Goal: Task Accomplishment & Management: Complete application form

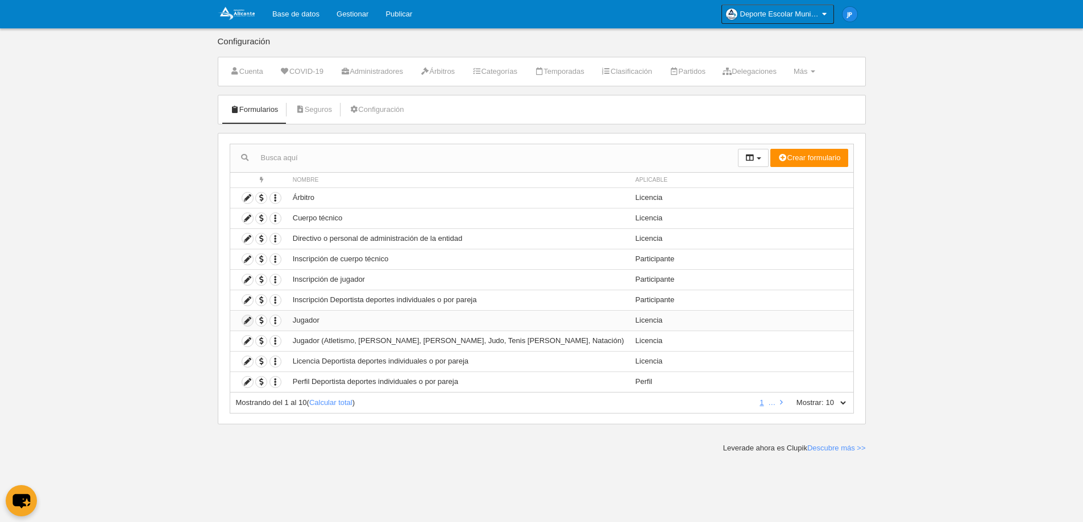
click at [244, 318] on icon at bounding box center [247, 321] width 11 height 11
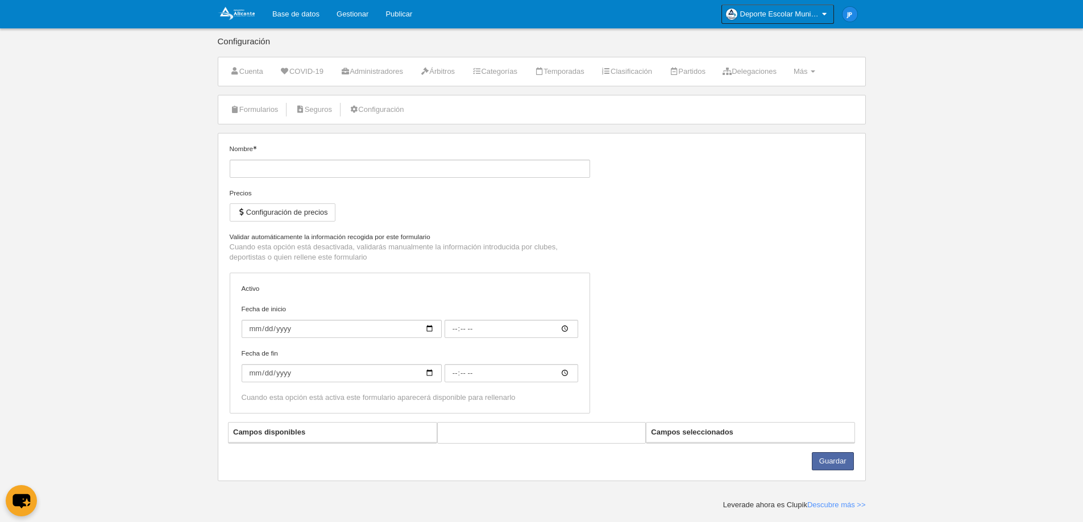
type input "Jugador"
checkbox input "true"
type input "[DATE]"
type input "09:00"
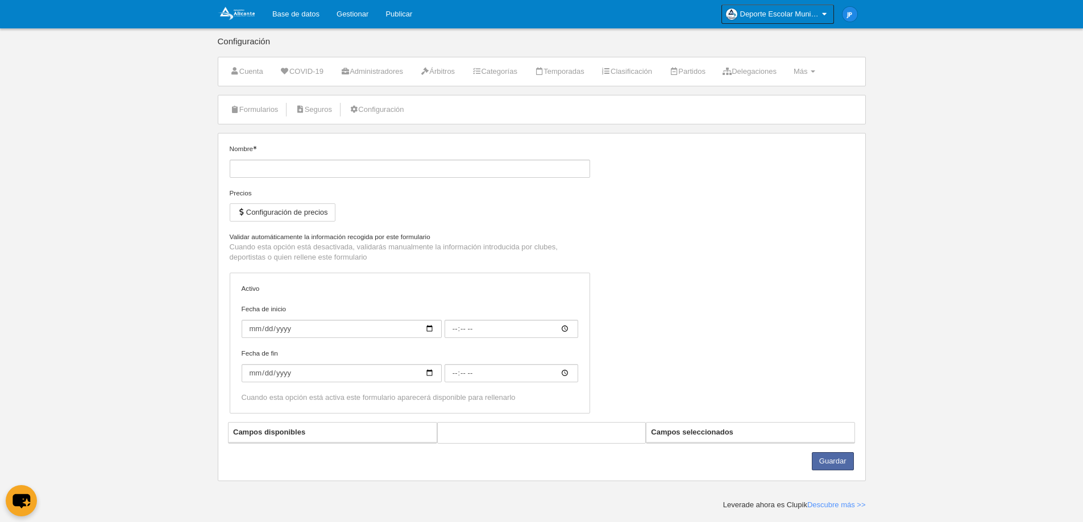
type input "[DATE]"
type input "09:00"
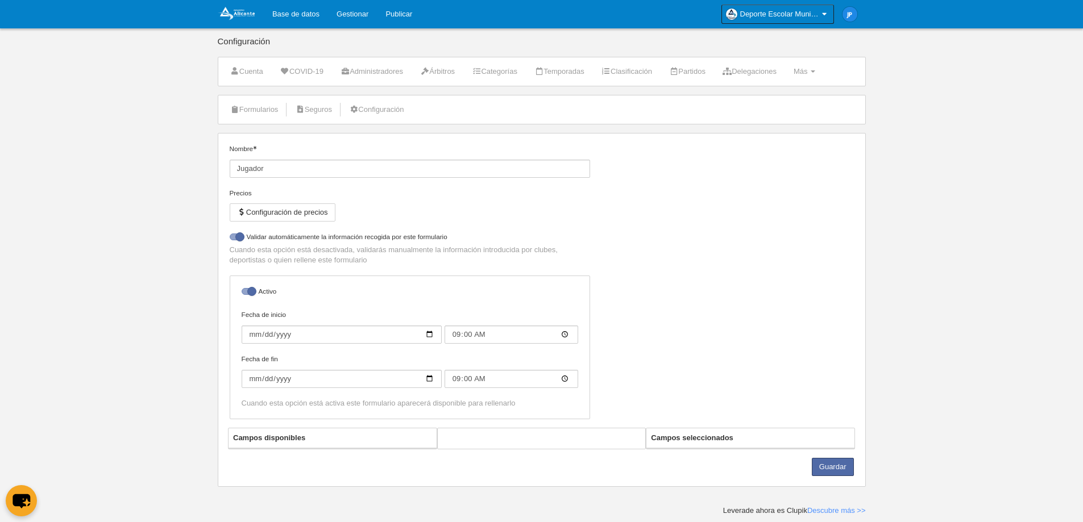
select select "selected"
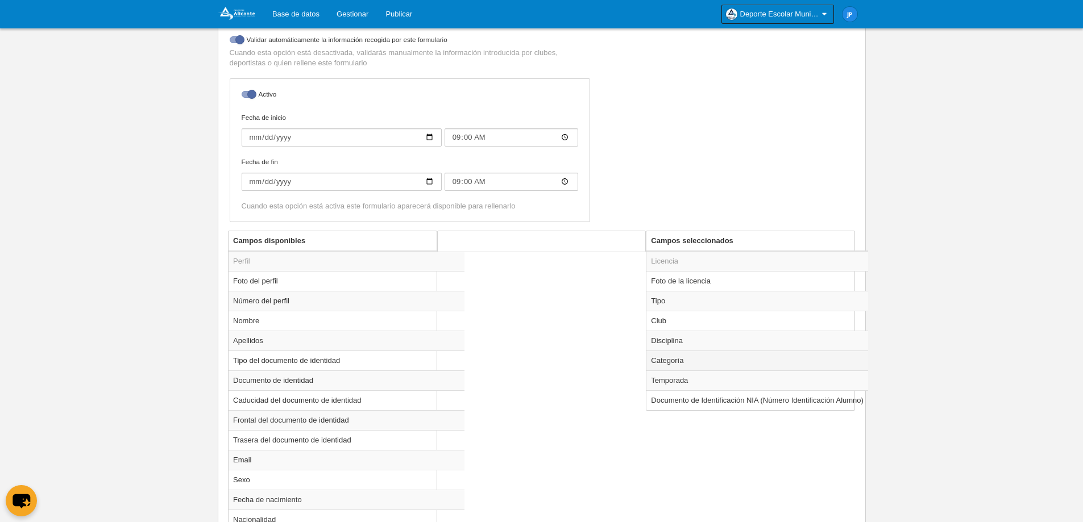
scroll to position [265, 0]
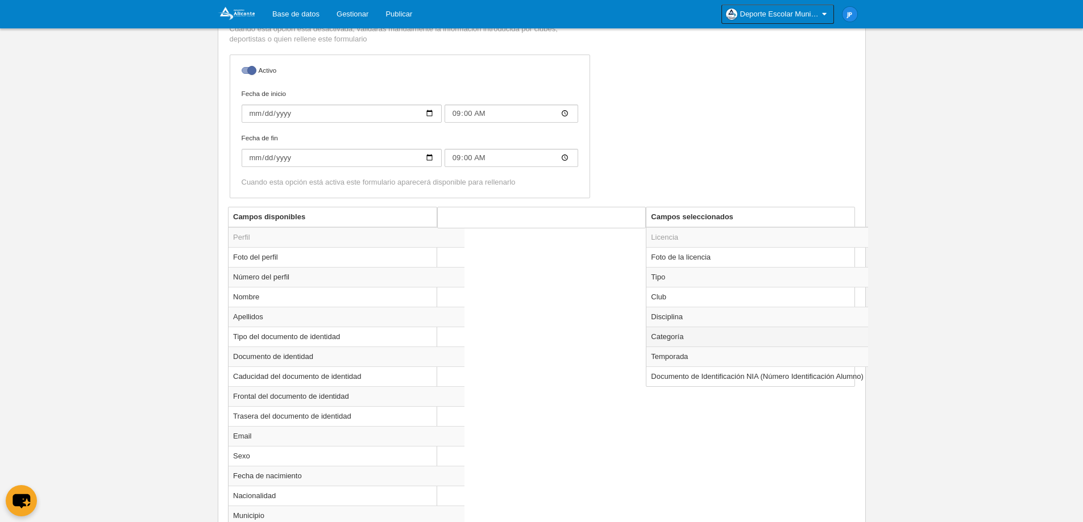
click at [707, 335] on td "Categoría" at bounding box center [757, 337] width 222 height 20
radio input "true"
select select "10521"
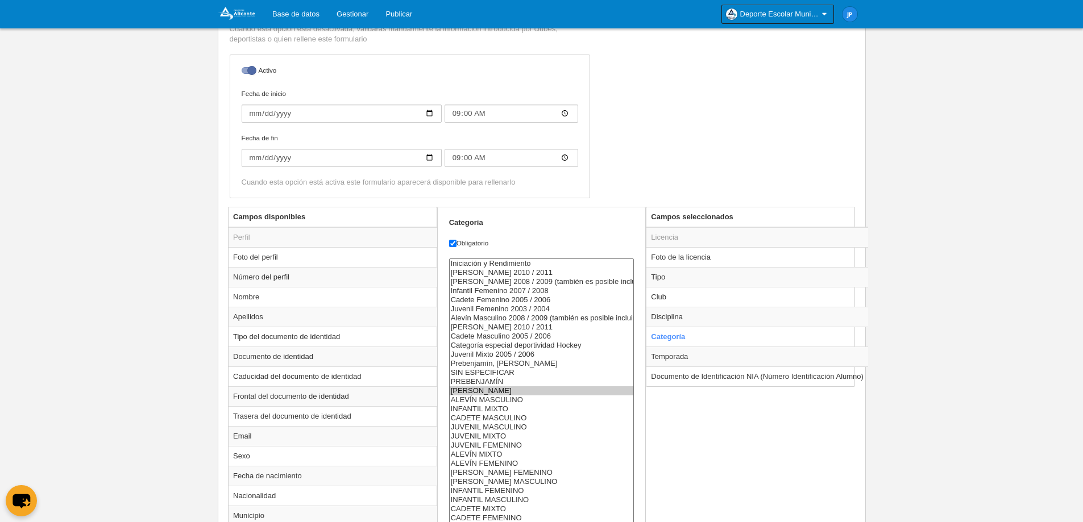
scroll to position [322, 0]
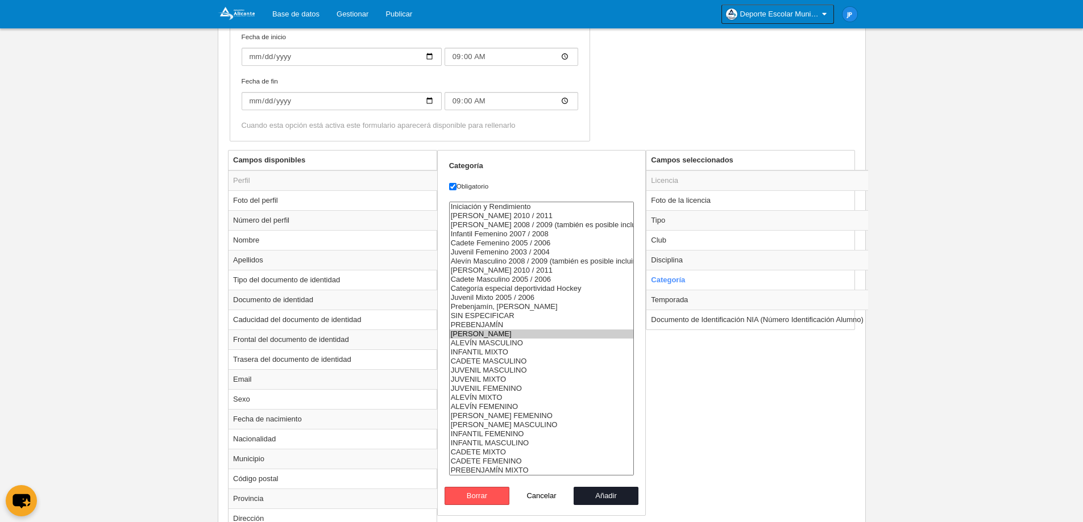
click at [544, 492] on button "Cancelar" at bounding box center [541, 496] width 65 height 18
radio input "false"
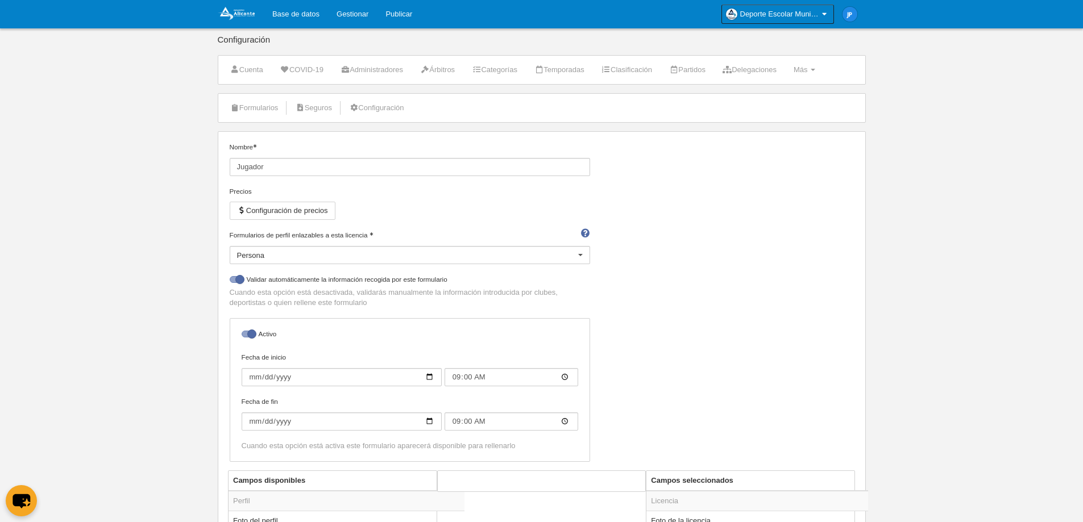
scroll to position [0, 0]
click at [498, 69] on link "Categorías" at bounding box center [495, 71] width 58 height 17
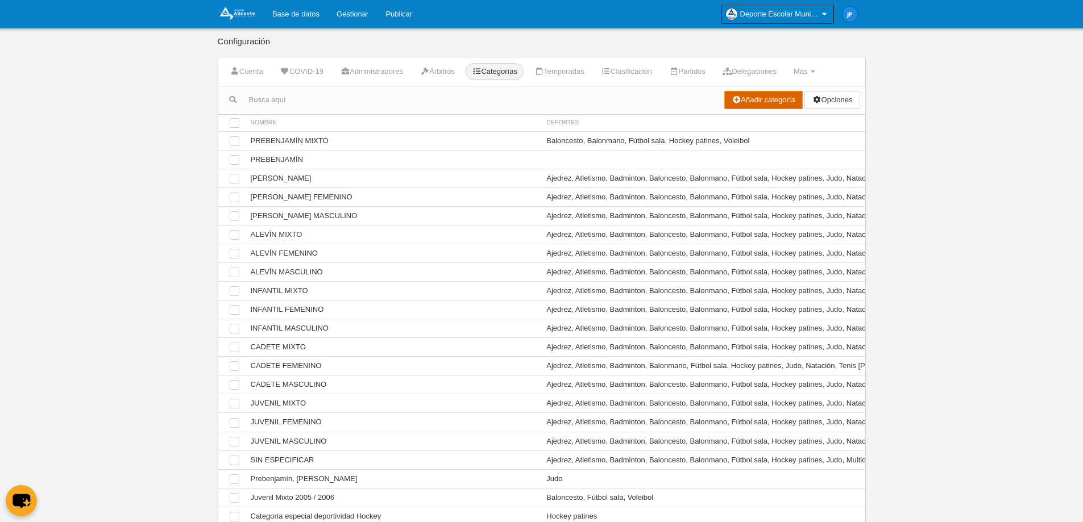
click at [740, 98] on link "Añadir categoría" at bounding box center [763, 100] width 78 height 18
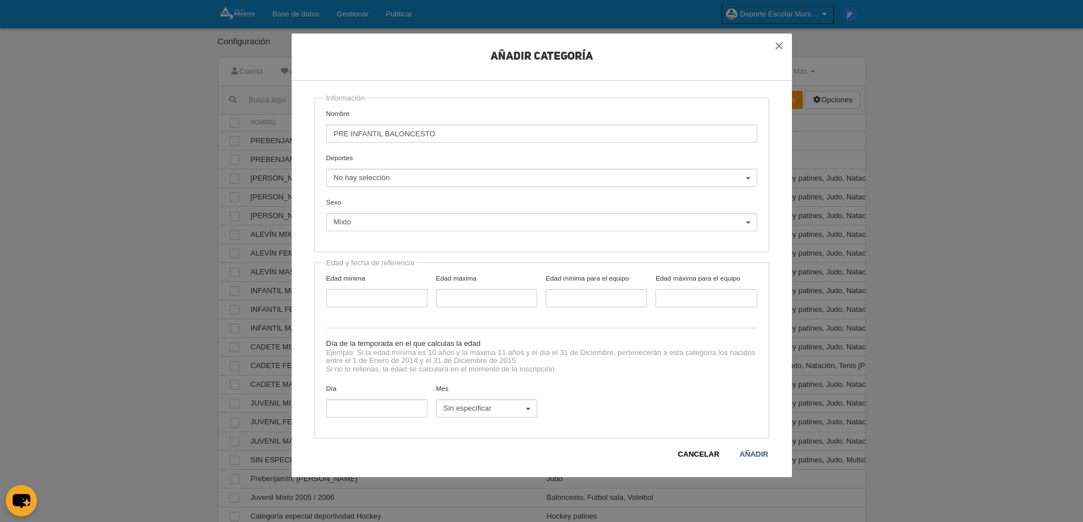
type input "PRE INFANTIL BALONCESTO"
click at [486, 168] on label "Deportes Ajedrez Atletismo Badminton Baloncesto Balonmano Fútbol sala Hockey pa…" at bounding box center [541, 170] width 431 height 34
click at [0, 0] on select "Ajedrez Atletismo Badminton Baloncesto Balonmano Fútbol sala Hockey patines Jud…" at bounding box center [0, 0] width 0 height 0
click at [486, 179] on span "No hay selección" at bounding box center [539, 178] width 410 height 10
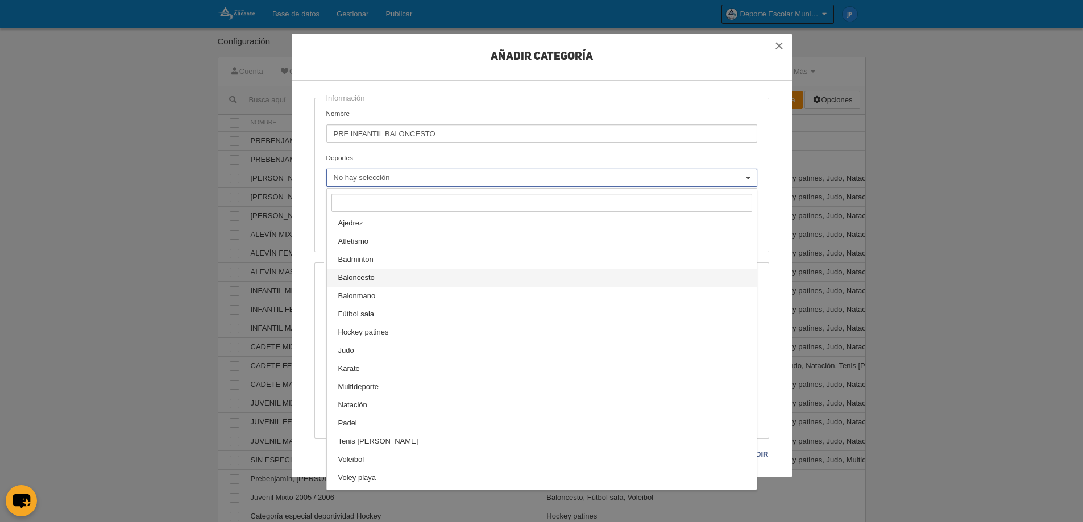
click at [459, 275] on link "Baloncesto" at bounding box center [542, 278] width 430 height 18
click at [524, 167] on label "Deportes Ajedrez Atletismo Badminton Baloncesto Balonmano Fútbol sala Hockey pa…" at bounding box center [541, 170] width 431 height 34
click at [0, 0] on select "Ajedrez Atletismo Badminton Baloncesto Balonmano Fútbol sala Hockey patines Jud…" at bounding box center [0, 0] width 0 height 0
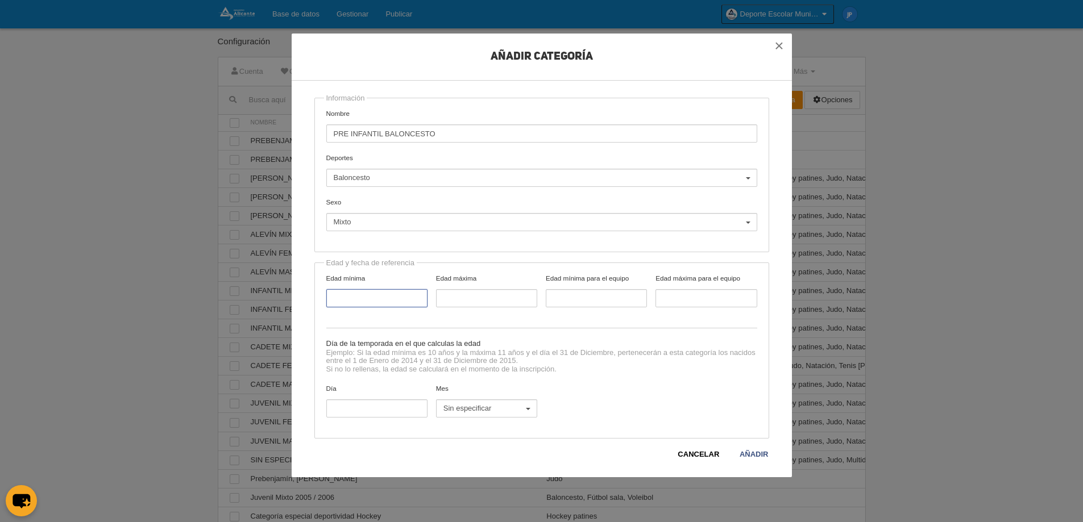
click at [387, 291] on input "Edad mínima" at bounding box center [376, 298] width 101 height 18
click at [455, 408] on span "Sin especificar" at bounding box center [483, 409] width 81 height 10
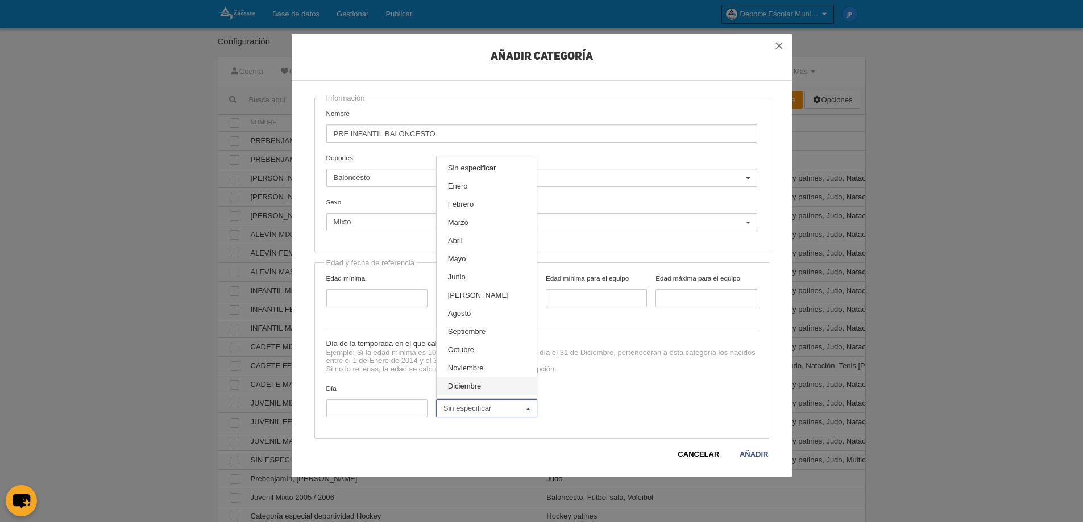
click at [469, 387] on span "Diciembre" at bounding box center [465, 386] width 34 height 10
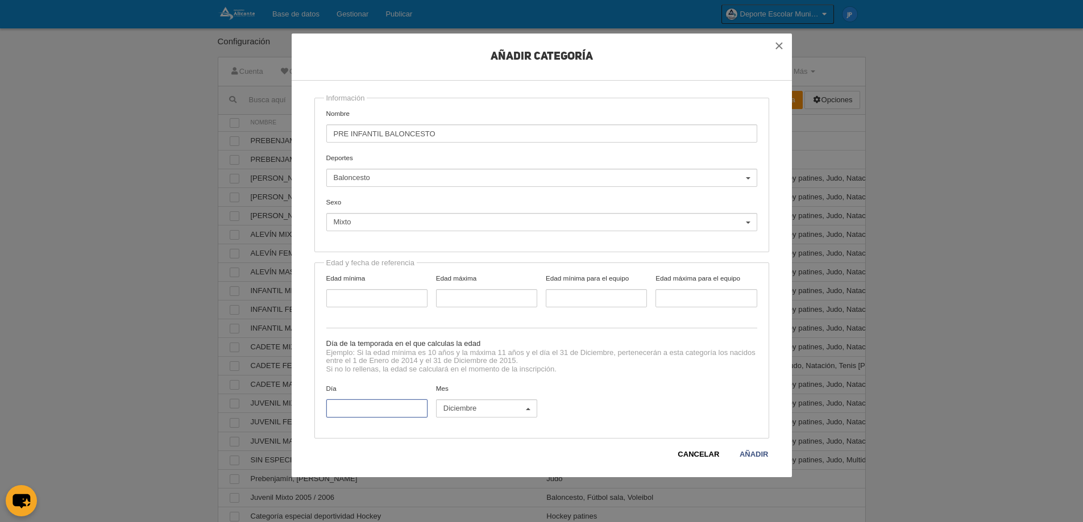
click at [357, 401] on input "Día" at bounding box center [376, 409] width 101 height 18
click at [470, 399] on label "Mes Sin especificar Enero Febrero Marzo [PERSON_NAME] [PERSON_NAME] Octubre Nov…" at bounding box center [486, 401] width 110 height 34
click at [0, 0] on select "Sin especificar Enero Febrero Marzo [PERSON_NAME] [PERSON_NAME] Septiembre Octu…" at bounding box center [0, 0] width 0 height 0
click at [474, 404] on span "Diciembre" at bounding box center [483, 409] width 81 height 10
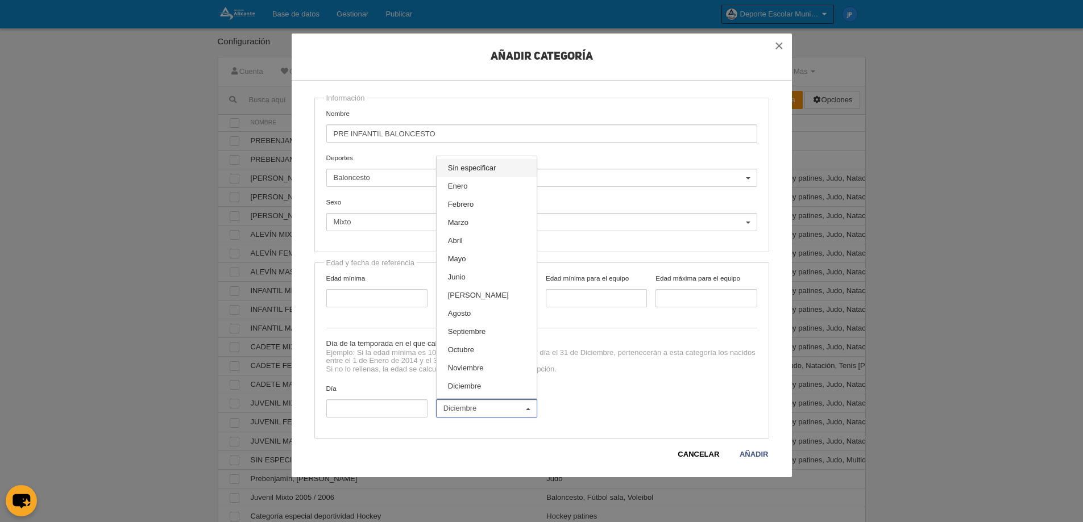
click at [492, 169] on span "Sin especificar" at bounding box center [472, 168] width 48 height 10
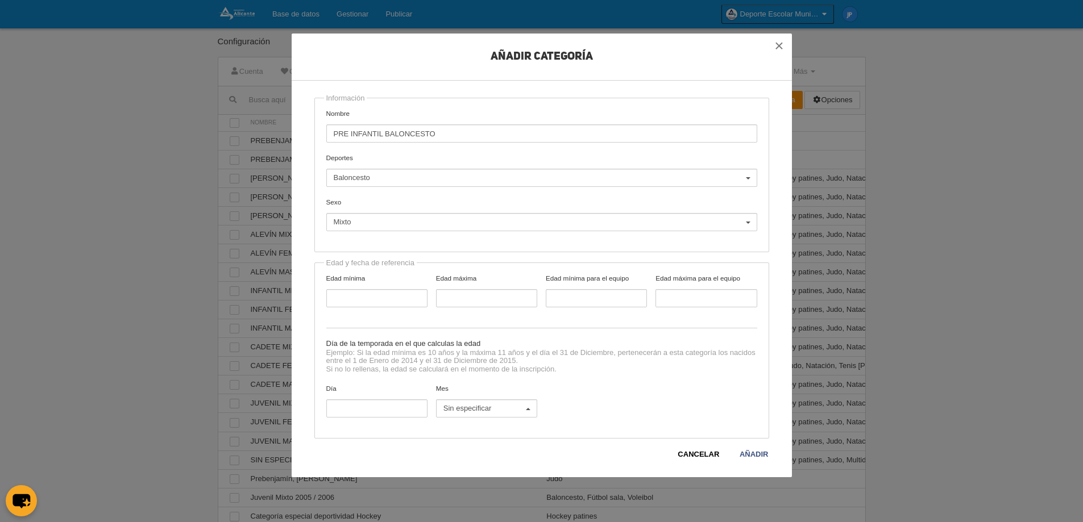
click at [367, 374] on div "Ejemplo: Si la edad mínima es 10 años y la máxima 11 años y el día el [DATE], p…" at bounding box center [541, 366] width 431 height 35
click at [372, 300] on input "Edad mínima" at bounding box center [376, 298] width 101 height 18
click at [779, 47] on button "×" at bounding box center [779, 46] width 25 height 25
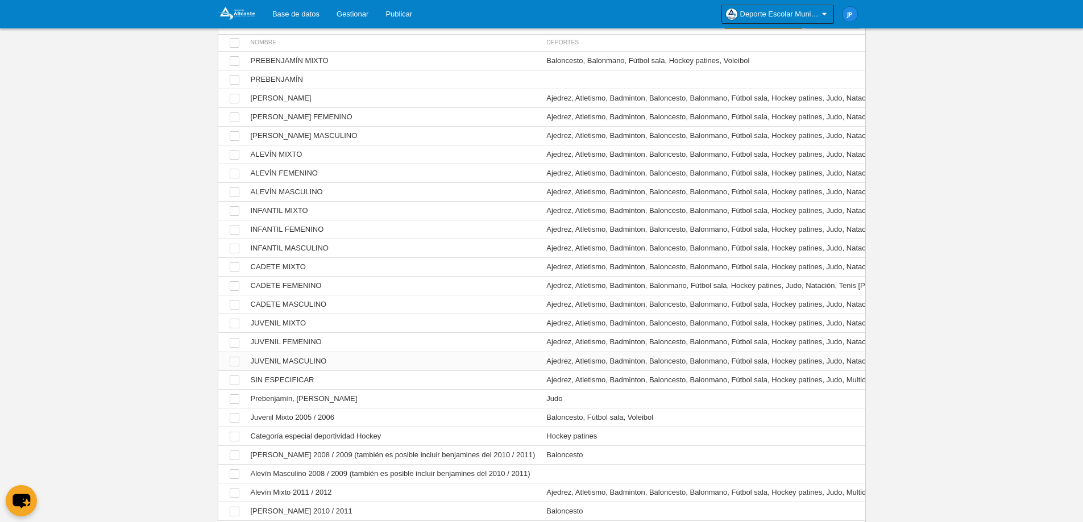
scroll to position [57, 0]
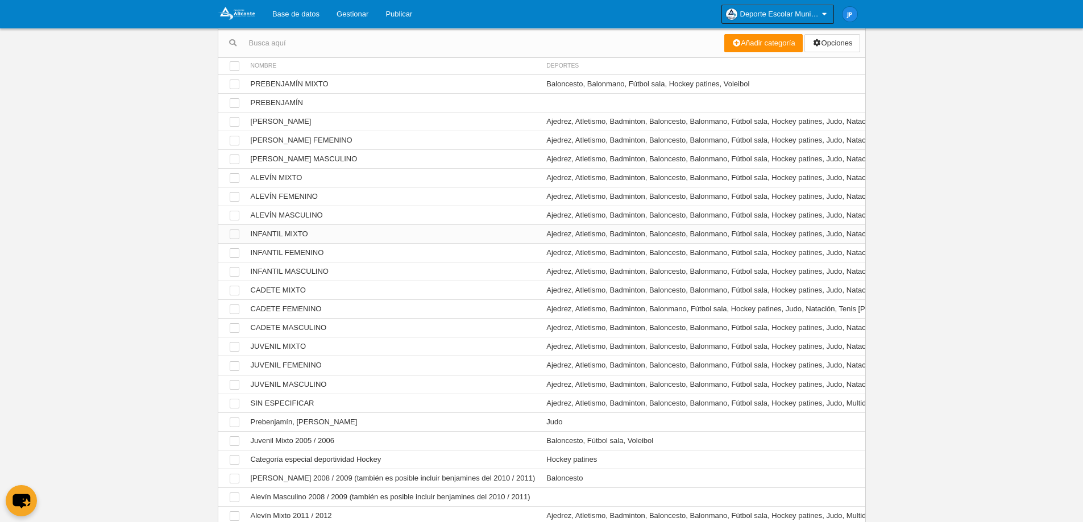
click at [360, 233] on td "Ver INFANTIL MIXTO" at bounding box center [393, 234] width 296 height 19
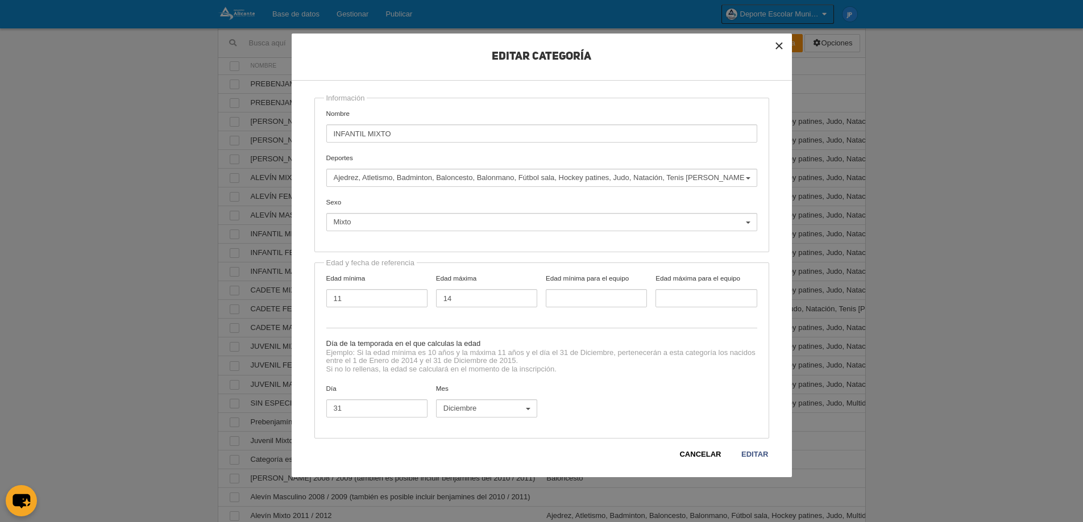
click at [777, 48] on button "×" at bounding box center [779, 46] width 25 height 25
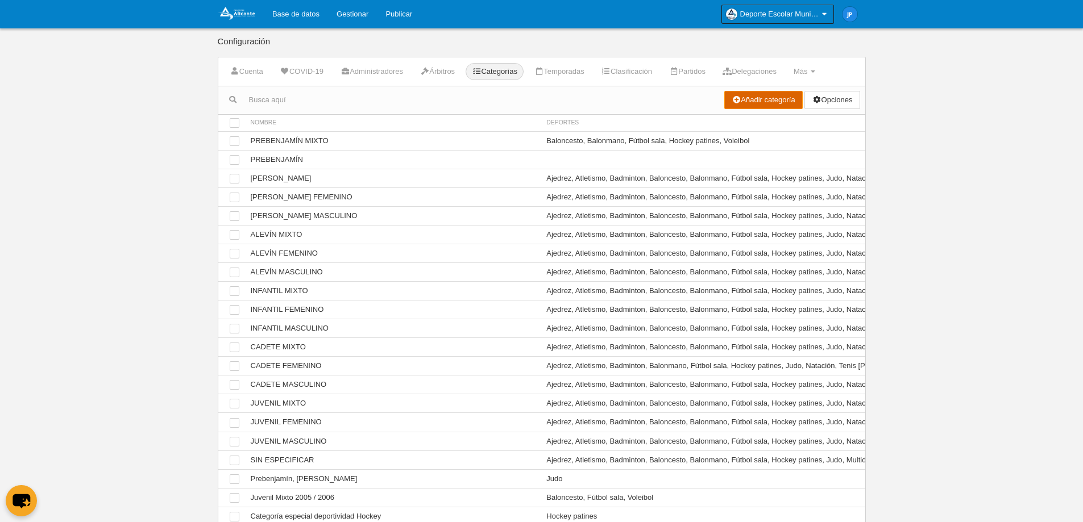
click at [727, 101] on link "Añadir categoría" at bounding box center [763, 100] width 78 height 18
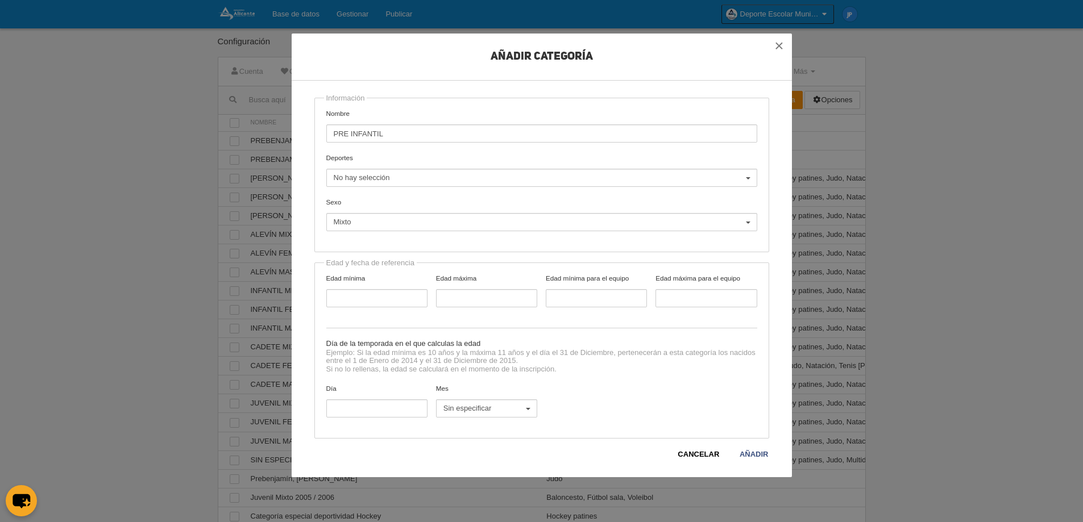
type input "PRE INFANTIL BALONCESTO"
click at [474, 172] on button "No hay selección" at bounding box center [541, 178] width 431 height 18
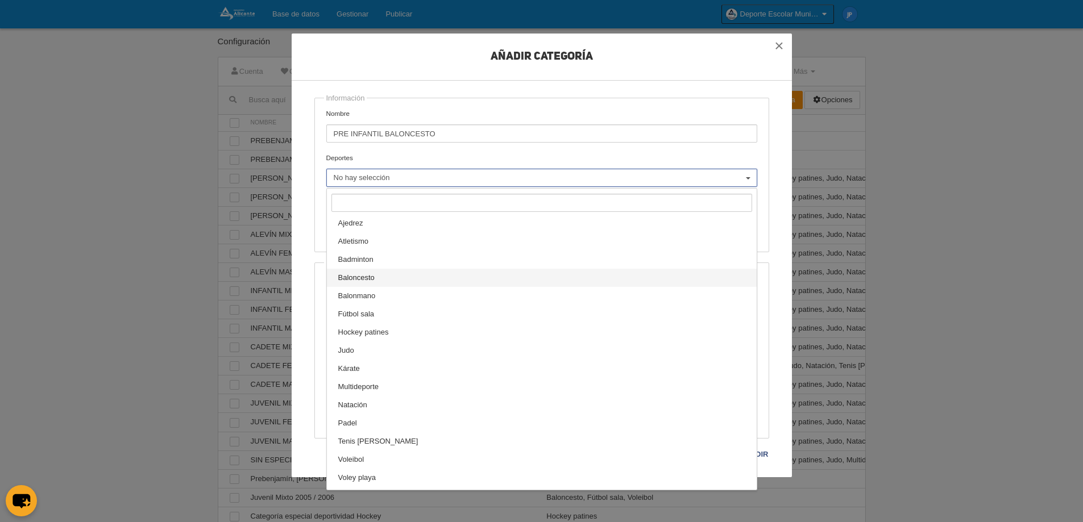
click at [426, 281] on link "Baloncesto" at bounding box center [542, 278] width 430 height 18
click at [608, 152] on div "Información Nombre PRE INFANTIL BALONCESTO Deportes Ajedrez Atletismo Badminton…" at bounding box center [541, 175] width 455 height 155
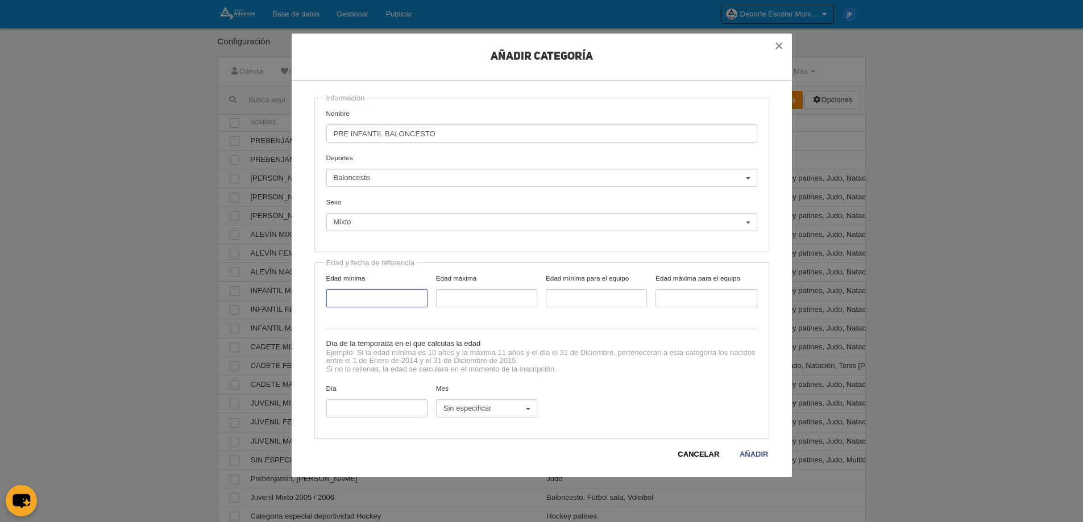
click at [383, 298] on input "Edad mínima" at bounding box center [376, 298] width 101 height 18
type input "11"
click at [484, 296] on input "Edad máxima" at bounding box center [486, 298] width 101 height 18
type input "12"
click at [497, 406] on span "Sin especificar" at bounding box center [483, 409] width 81 height 10
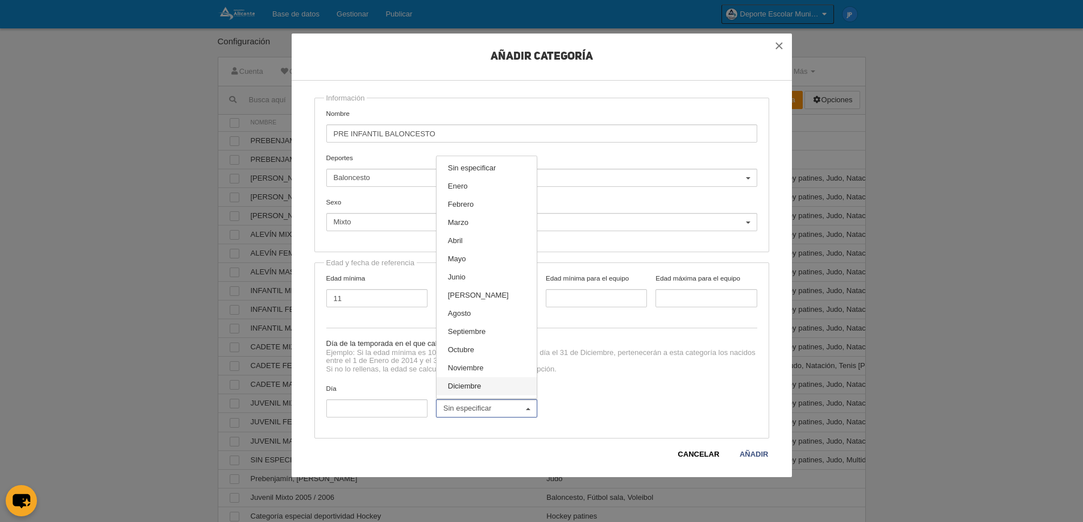
click at [488, 392] on link "Diciembre" at bounding box center [487, 386] width 100 height 18
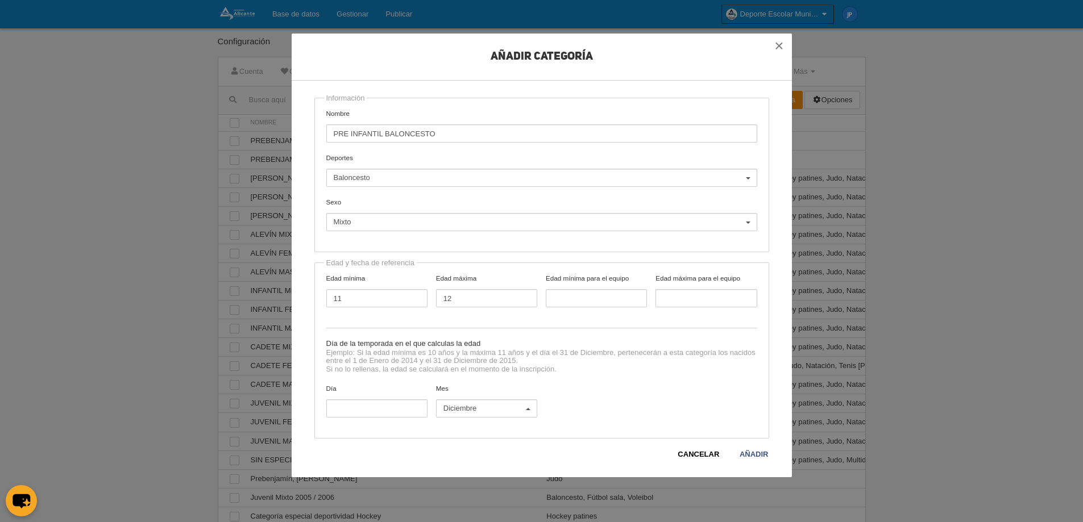
click at [376, 395] on label "Día" at bounding box center [377, 401] width 110 height 34
click at [376, 400] on input "Día" at bounding box center [376, 409] width 101 height 18
click at [375, 404] on input "Día" at bounding box center [376, 409] width 101 height 18
type input "31"
click at [761, 450] on link "Añadir" at bounding box center [754, 454] width 30 height 11
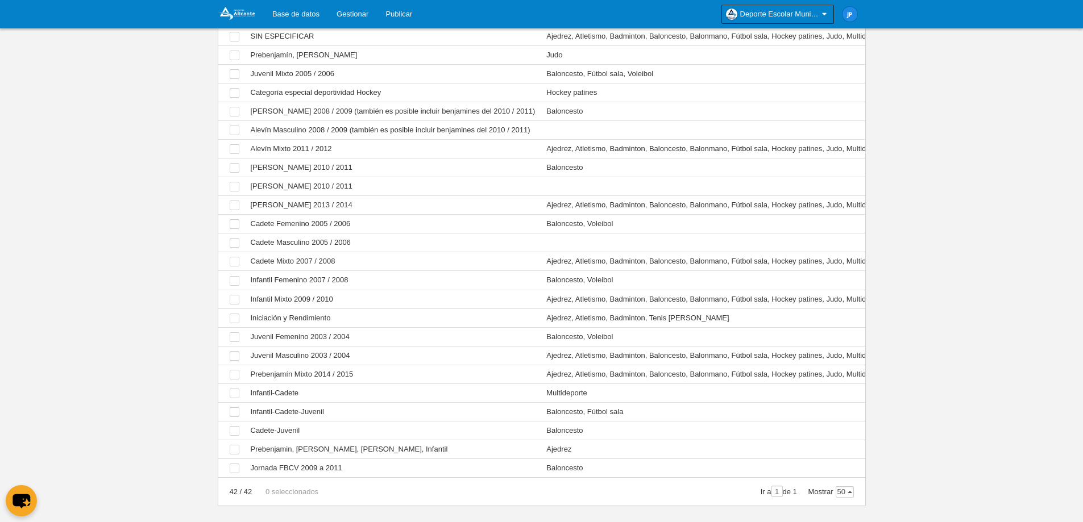
scroll to position [466, 0]
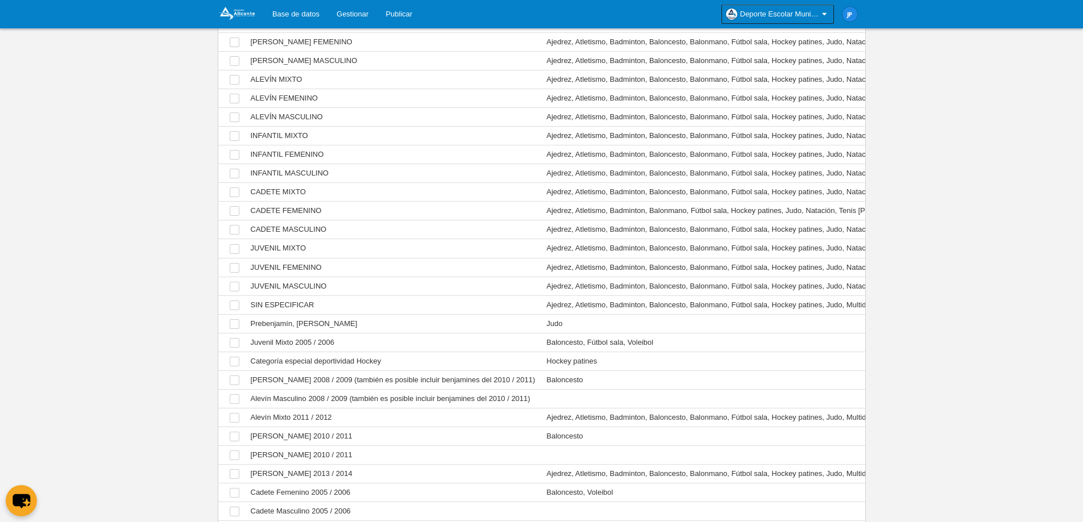
scroll to position [0, 0]
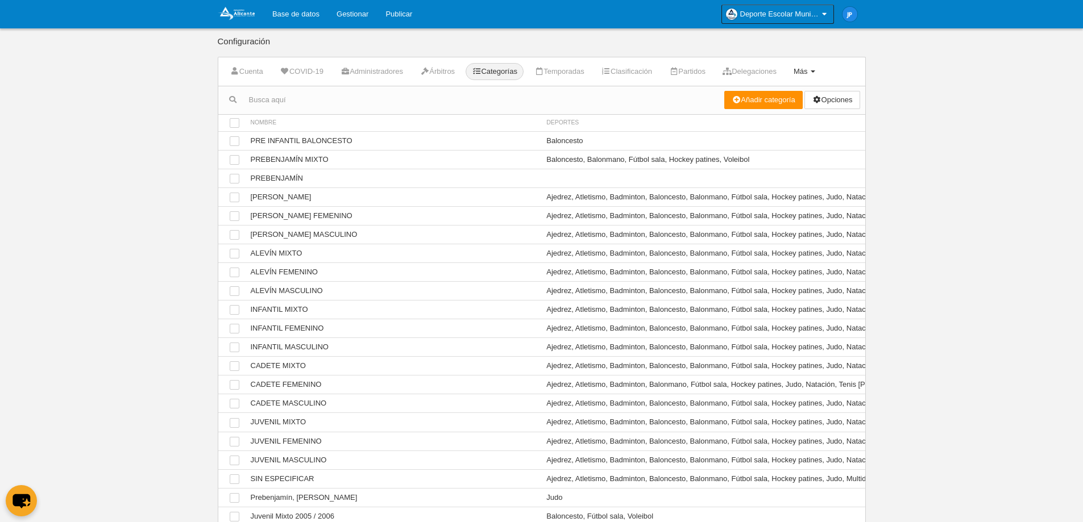
click at [815, 73] on span at bounding box center [813, 71] width 5 height 2
click at [790, 101] on link "Formularios" at bounding box center [768, 99] width 106 height 18
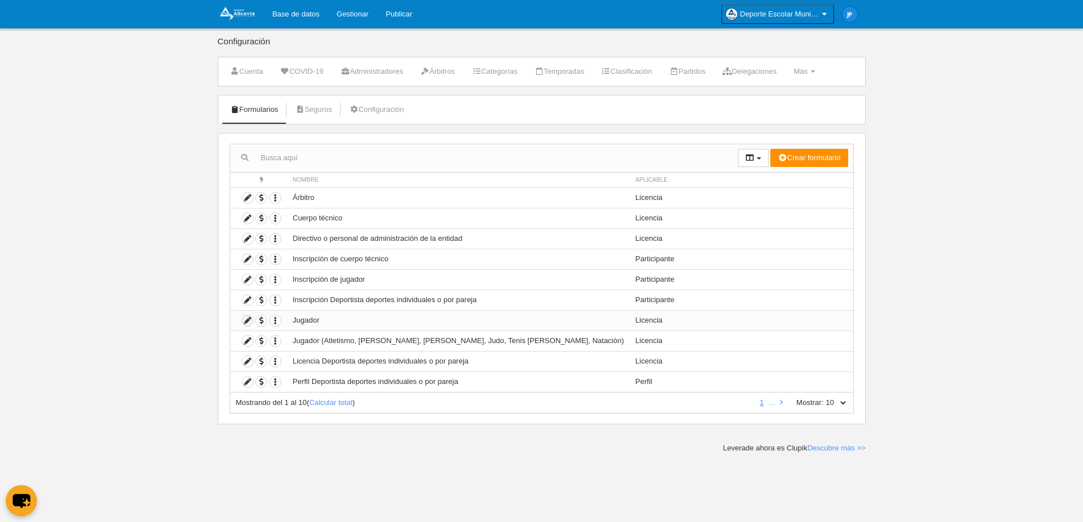
click at [250, 322] on icon at bounding box center [247, 321] width 11 height 11
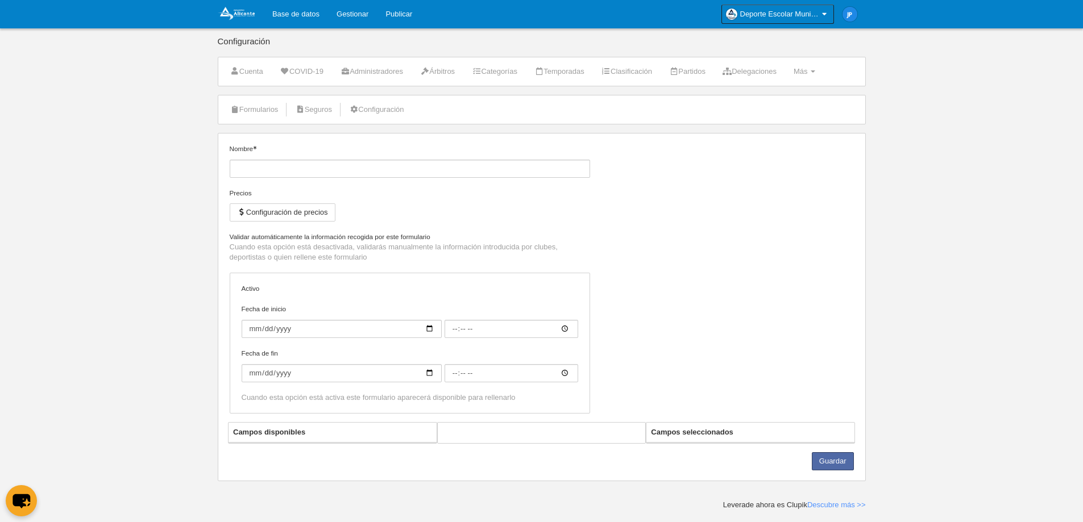
type input "Jugador"
checkbox input "true"
type input "[DATE]"
type input "09:00"
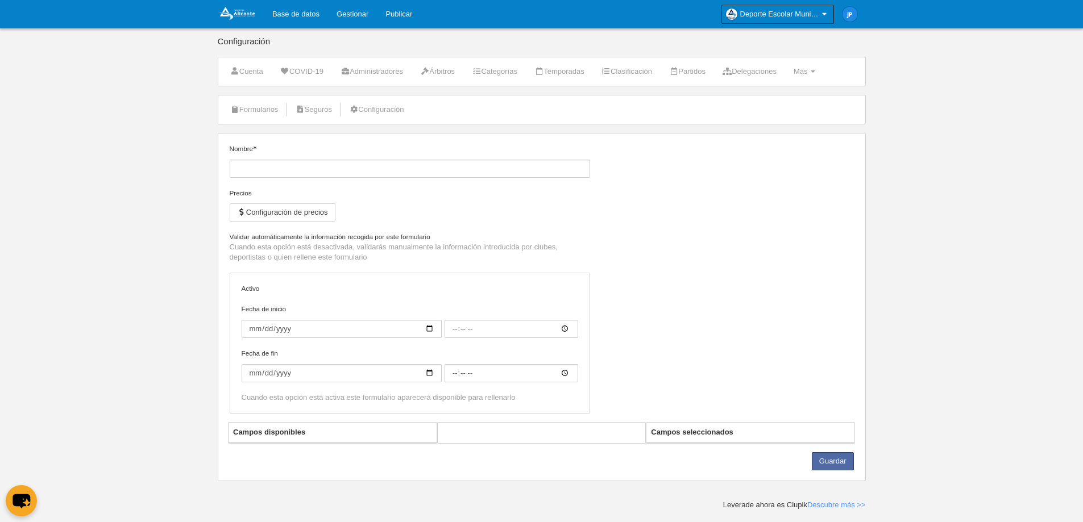
type input "[DATE]"
type input "09:00"
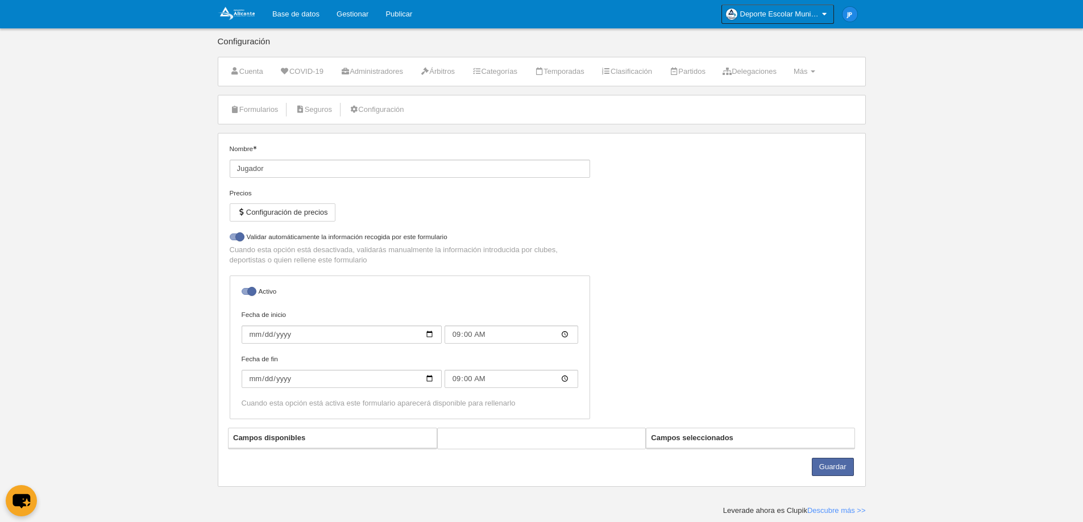
select select "selected"
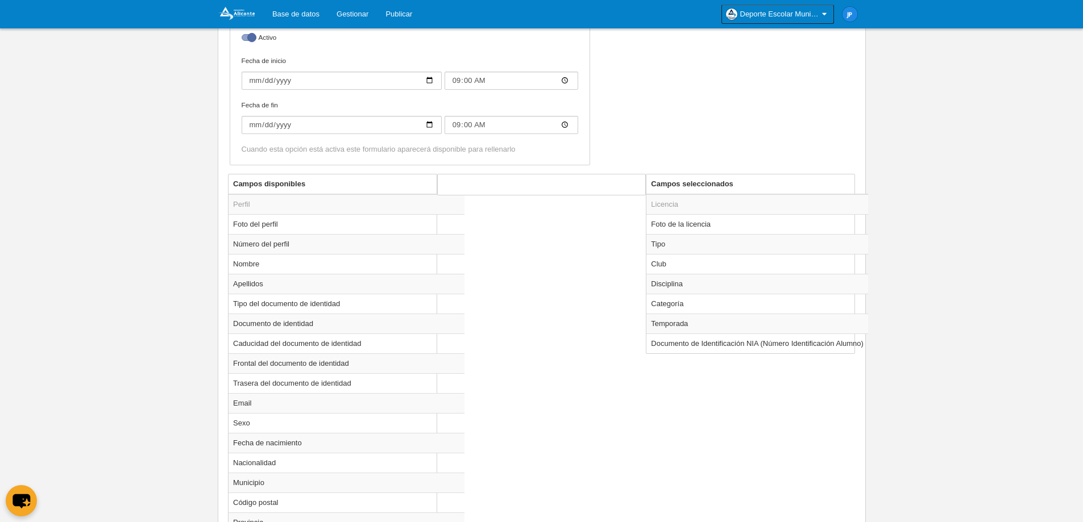
scroll to position [322, 0]
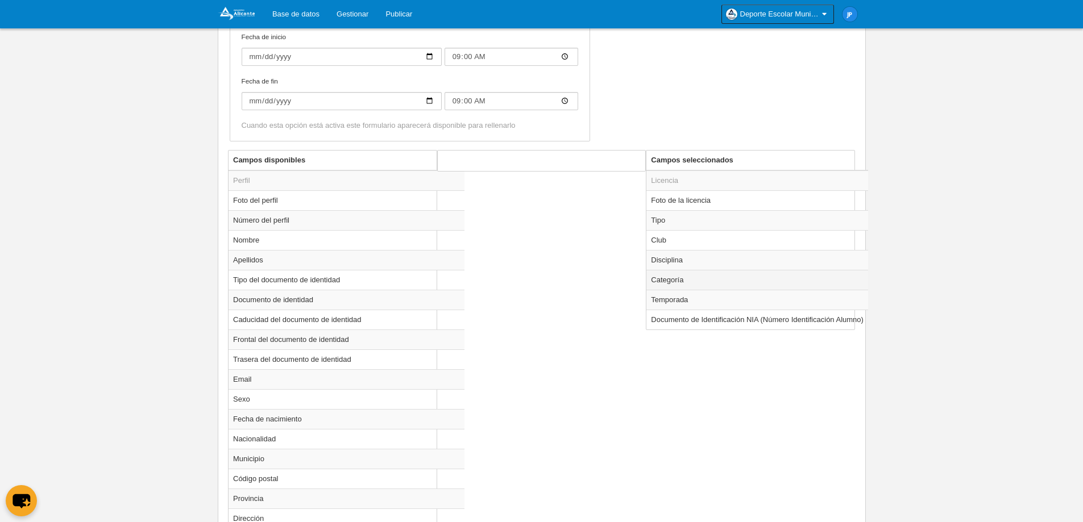
click at [698, 282] on td "Categoría" at bounding box center [757, 280] width 222 height 20
radio input "true"
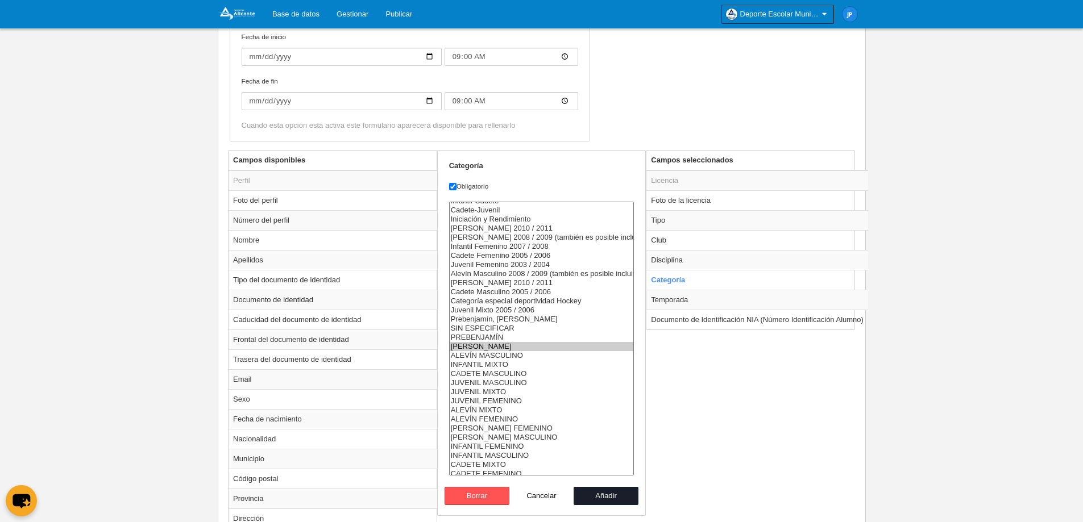
scroll to position [109, 0]
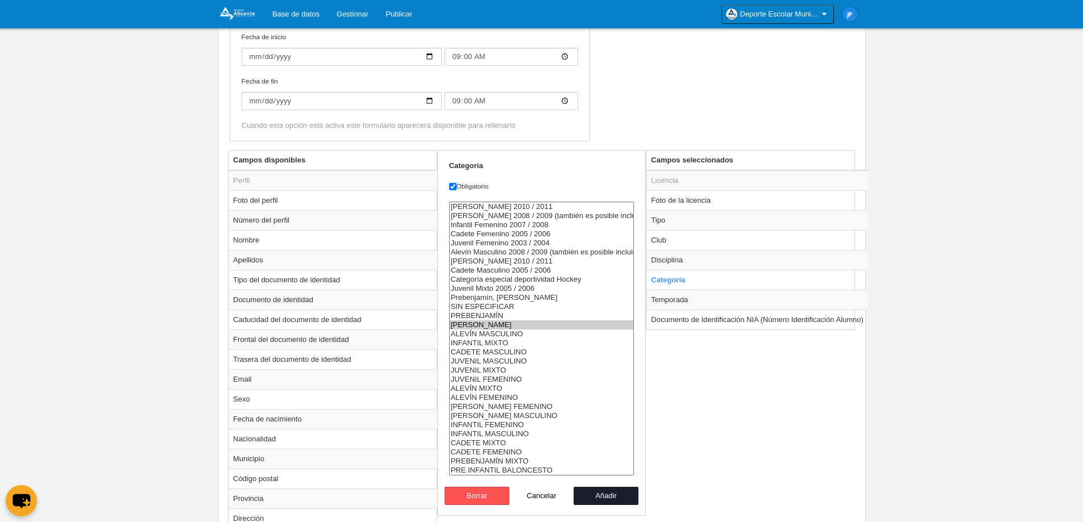
select select "10521"
click at [532, 471] on option "PRE INFANTIL BALONCESTO" at bounding box center [542, 470] width 184 height 9
click at [605, 491] on button "Añadir" at bounding box center [606, 496] width 65 height 18
radio input "false"
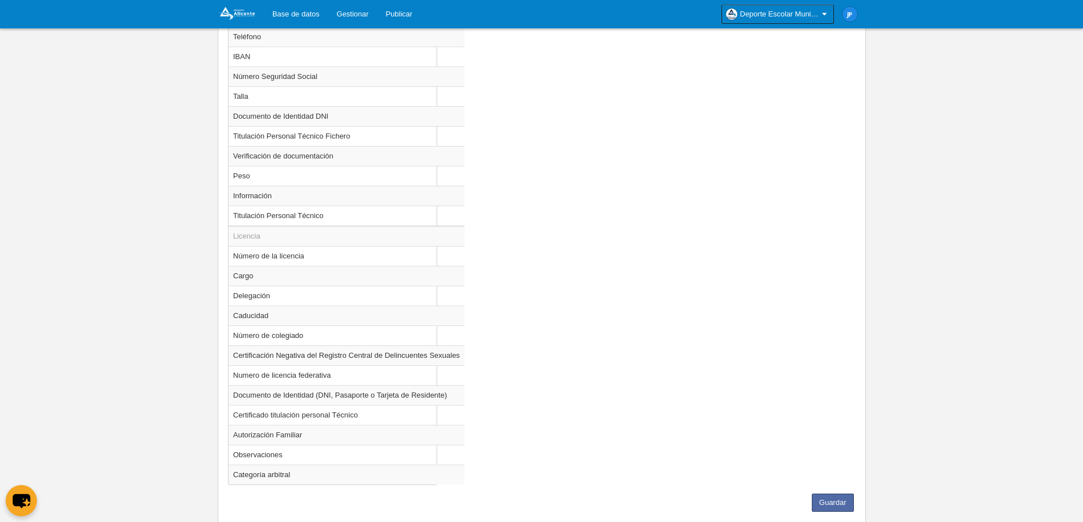
scroll to position [894, 0]
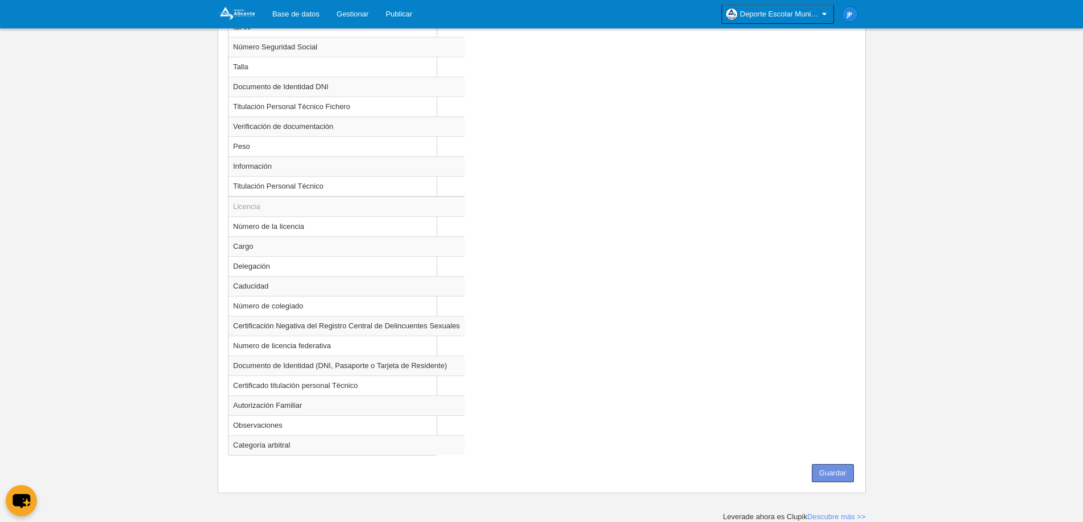
click at [833, 480] on button "Guardar" at bounding box center [833, 473] width 42 height 18
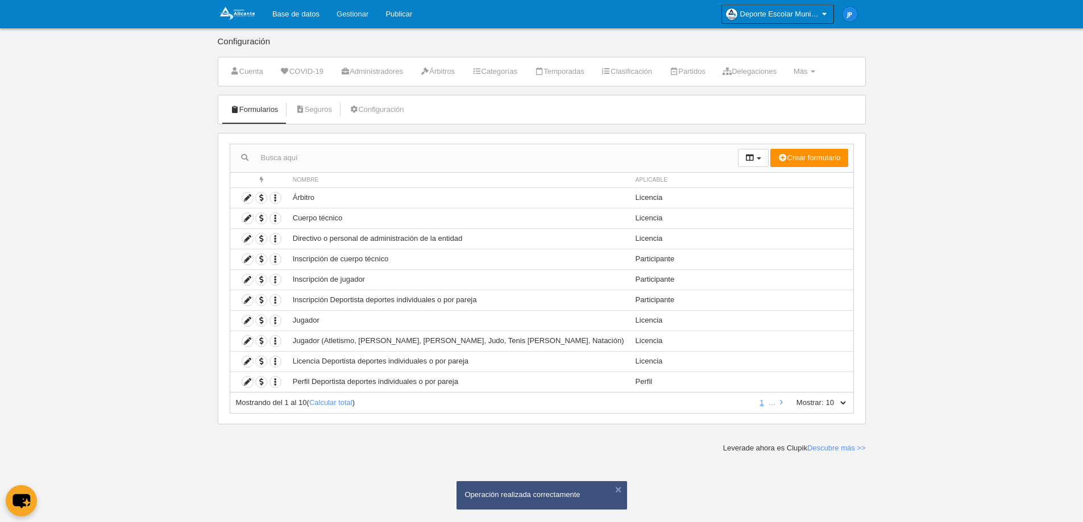
click at [331, 12] on link "Gestionar" at bounding box center [352, 14] width 49 height 28
